Goal: Task Accomplishment & Management: Manage account settings

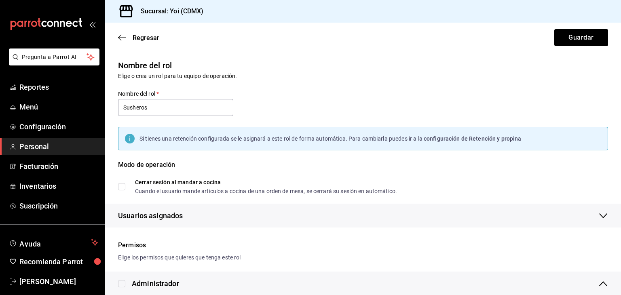
scroll to position [1033, 0]
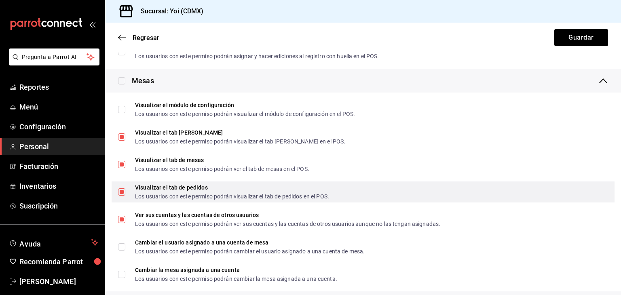
click at [123, 196] on label "Visualizar el tab de pedidos Los usuarios con este permiso podrán visualizar el…" at bounding box center [223, 192] width 211 height 15
click at [123, 196] on input "Visualizar el tab de pedidos Los usuarios con este permiso podrán visualizar el…" at bounding box center [121, 191] width 7 height 7
click at [123, 196] on label "Visualizar el tab de pedidos Los usuarios con este permiso podrán visualizar el…" at bounding box center [223, 192] width 211 height 15
click at [123, 196] on input "Visualizar el tab de pedidos Los usuarios con este permiso podrán visualizar el…" at bounding box center [121, 191] width 7 height 7
click at [123, 196] on label "Visualizar el tab de pedidos Los usuarios con este permiso podrán visualizar el…" at bounding box center [223, 192] width 211 height 15
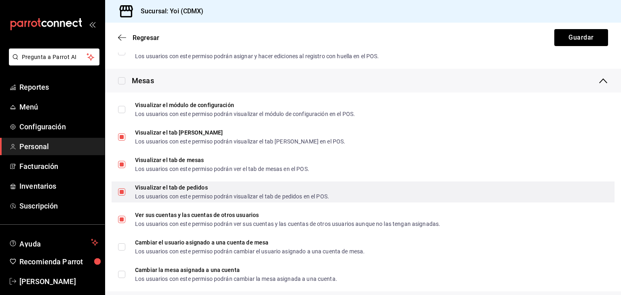
click at [123, 196] on input "Visualizar el tab de pedidos Los usuarios con este permiso podrán visualizar el…" at bounding box center [121, 191] width 7 height 7
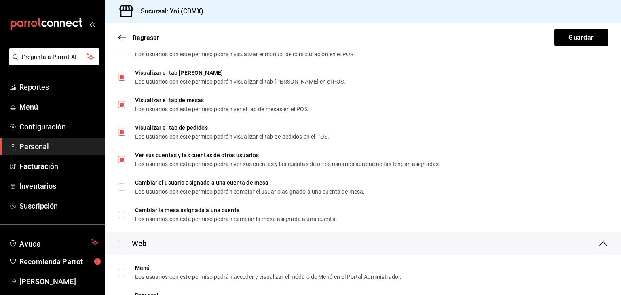
scroll to position [1060, 0]
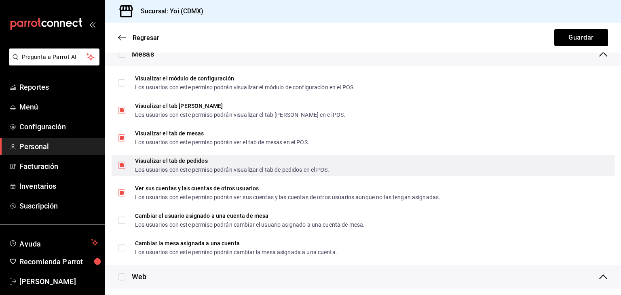
click at [121, 163] on input "Visualizar el tab de pedidos Los usuarios con este permiso podrán visualizar el…" at bounding box center [121, 165] width 7 height 7
checkbox input "false"
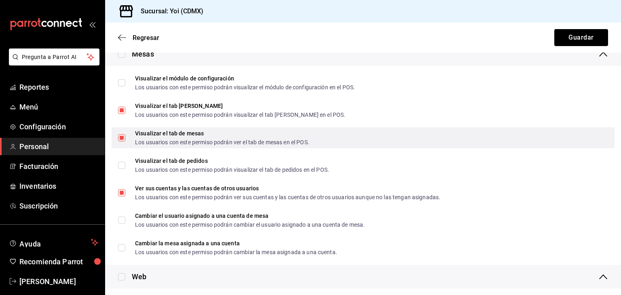
click at [123, 137] on input "Visualizar el tab de mesas Los usuarios con este permiso podrán ver el tab de m…" at bounding box center [121, 137] width 7 height 7
checkbox input "false"
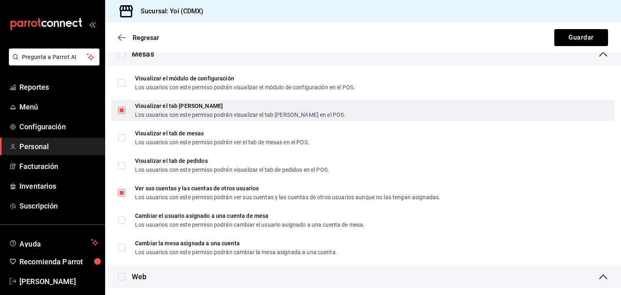
click at [120, 113] on input "Visualizar el tab [PERSON_NAME] Los usuarios con este permiso podrán visualizar…" at bounding box center [121, 110] width 7 height 7
checkbox input "false"
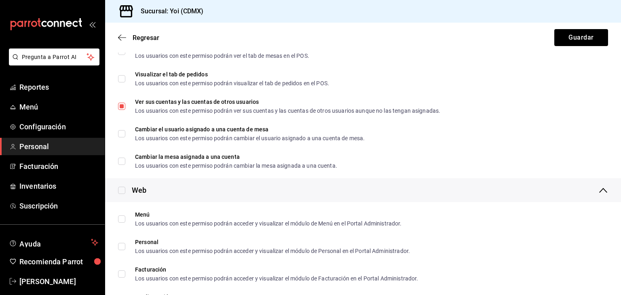
scroll to position [1146, 0]
click at [572, 42] on button "Guardar" at bounding box center [581, 37] width 54 height 17
